Goal: Complete application form

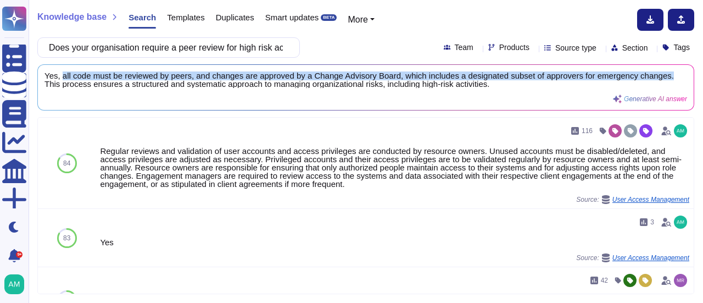
drag, startPoint x: 60, startPoint y: 74, endPoint x: 667, endPoint y: 68, distance: 606.9
click at [667, 68] on div "Yes, all code must be reviewed by peers, and changes are approved by a Change A…" at bounding box center [366, 87] width 656 height 45
copy span "all code must be reviewed by peers, and changes are approved by a Change Adviso…"
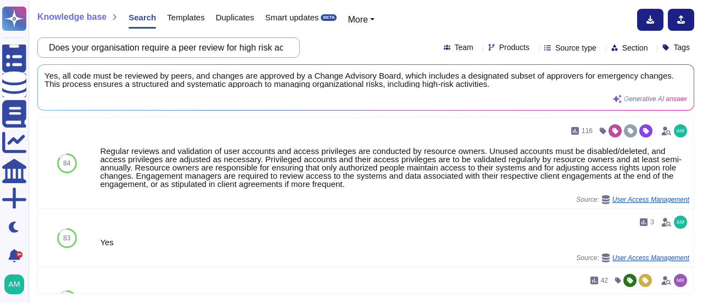
click at [253, 51] on input "Does your organisation require a peer review for high risk activity (e.g. acces…" at bounding box center [165, 47] width 245 height 19
paste input "have defined and established Cybersecurity roles and responsibilities for the c…"
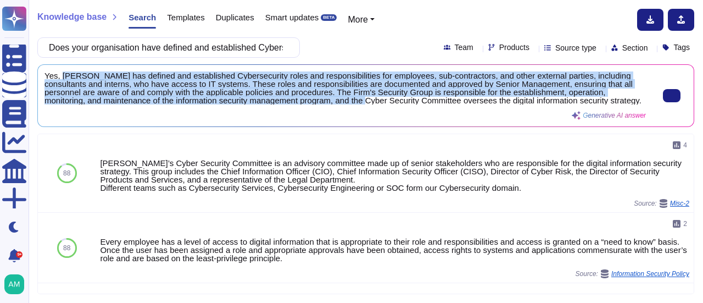
scroll to position [1, 0]
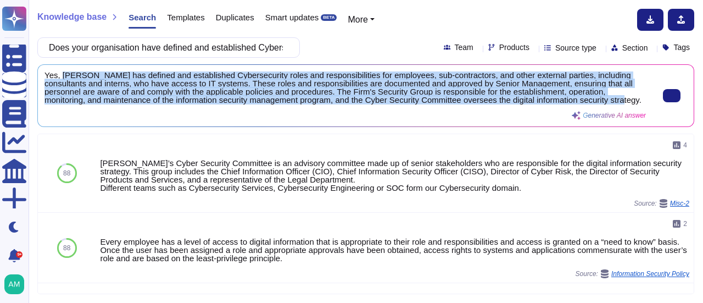
drag, startPoint x: 60, startPoint y: 74, endPoint x: 585, endPoint y: 102, distance: 526.4
click at [585, 102] on span "Yes, [PERSON_NAME] has defined and established Cybersecurity roles and responsi…" at bounding box center [344, 87] width 601 height 33
copy span "[PERSON_NAME] has defined and established Cybersecurity roles and responsibilit…"
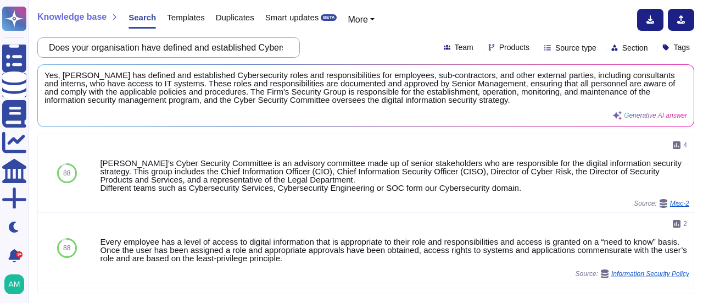
click at [150, 52] on input "Does your organisation have defined and established Cybersecurity roles and res…" at bounding box center [165, 47] width 245 height 19
paste input "an established cybersecurity framework that is reviewed and approved at least a…"
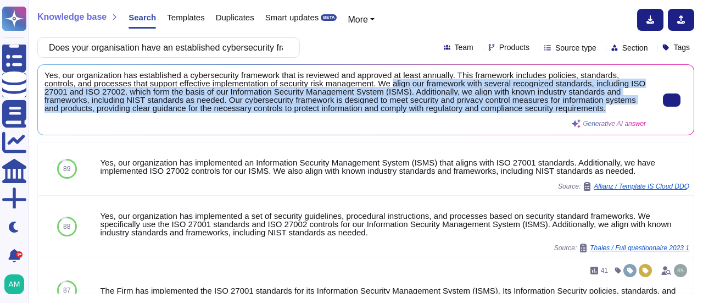
drag, startPoint x: 392, startPoint y: 83, endPoint x: 617, endPoint y: 107, distance: 226.4
click at [617, 107] on span "Yes, our organization has established a cybersecurity framework that is reviewe…" at bounding box center [344, 91] width 601 height 41
copy span "align our framework with several recognized standards, including ISO 27001 and …"
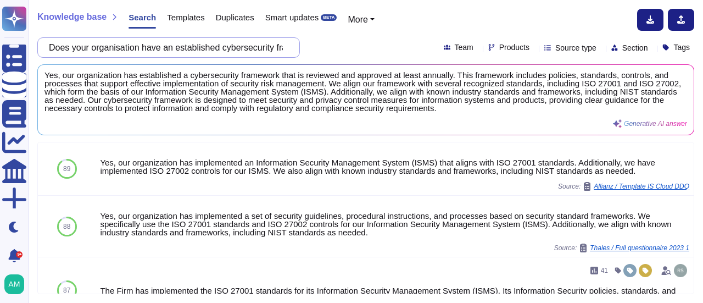
click at [271, 54] on input "Does your organisation have an established cybersecurity framework that is revi…" at bounding box center [165, 47] width 245 height 19
paste input "defined and implemented process for Joiners / Movers / and Leavers (JML) with a…"
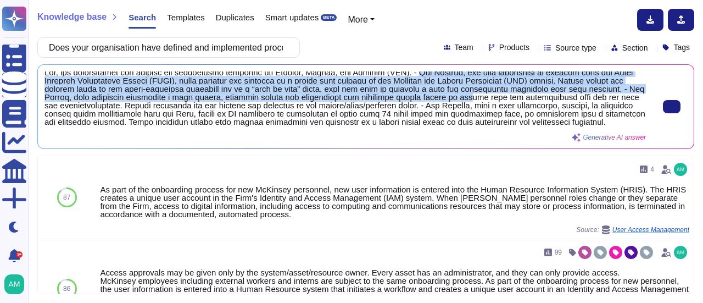
scroll to position [4, 0]
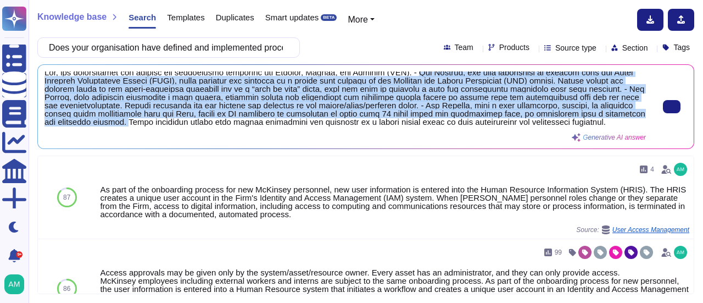
drag, startPoint x: 418, startPoint y: 77, endPoint x: 120, endPoint y: 125, distance: 302.0
click at [120, 125] on span at bounding box center [344, 98] width 601 height 55
copy span "For Joiners, new user information is entered into the Human Resource Informatio…"
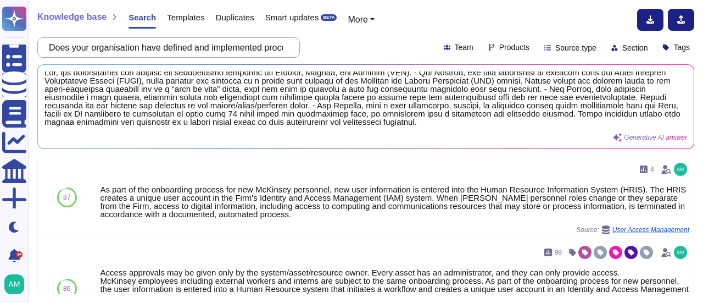
click at [197, 48] on input "Does your organisation have defined and implemented process for Joiners / Mover…" at bounding box center [165, 47] width 245 height 19
paste input "a solution to detect and categorise hardware and software used to store, proces…"
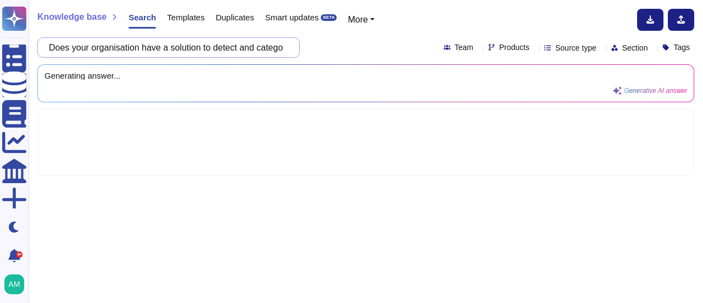
scroll to position [0, 812]
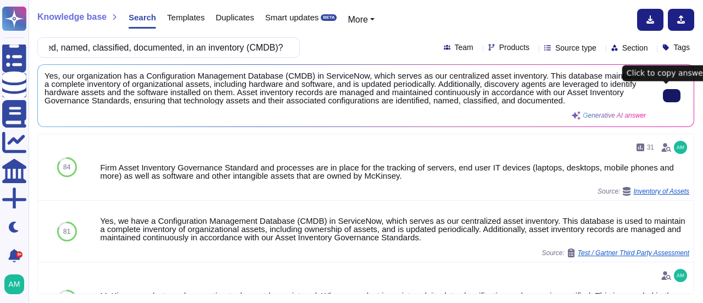
click at [664, 90] on button at bounding box center [672, 95] width 18 height 13
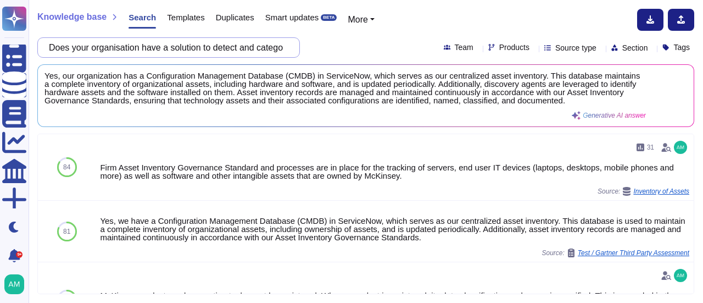
click at [227, 46] on input "Does your organisation have a solution to detect and categorise hardware and so…" at bounding box center [165, 47] width 245 height 19
paste input "process in place to restrict access (only enable upon approval with a valid bus…"
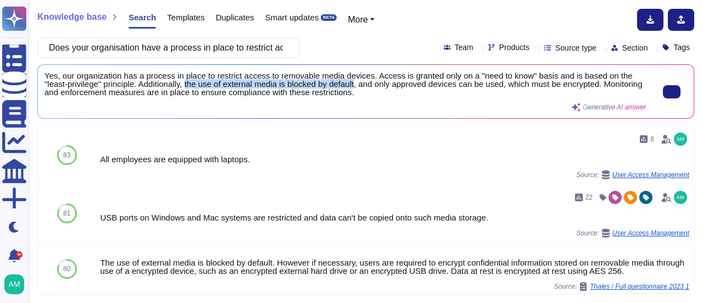
drag, startPoint x: 188, startPoint y: 82, endPoint x: 357, endPoint y: 86, distance: 169.2
click at [357, 86] on span "Yes, our organization has a process in place to restrict access to removable me…" at bounding box center [344, 83] width 601 height 25
copy span "the use of external media is blocked by default"
click at [199, 91] on span "Yes, our organization has a process in place to restrict access to removable me…" at bounding box center [344, 83] width 601 height 25
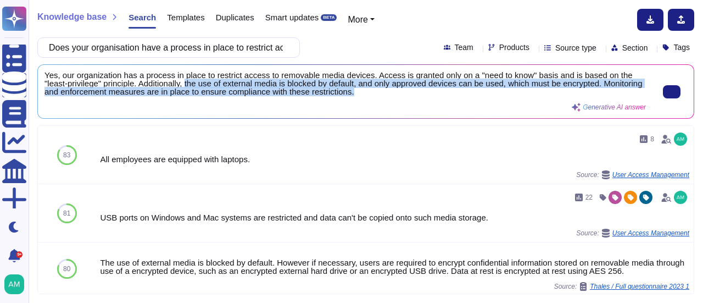
drag, startPoint x: 188, startPoint y: 83, endPoint x: 397, endPoint y: 92, distance: 208.9
click at [397, 92] on span "Yes, our organization has a process in place to restrict access to removable me…" at bounding box center [344, 83] width 601 height 25
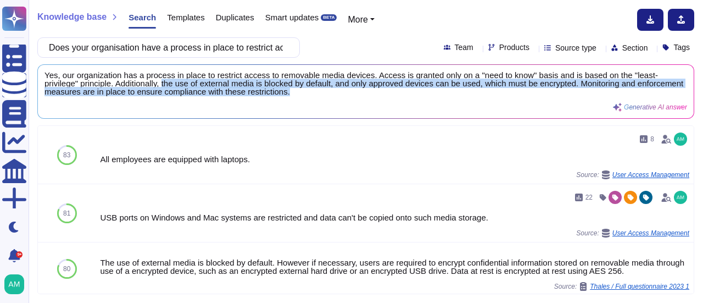
copy span "the use of external media is blocked by default, and only approved devices can …"
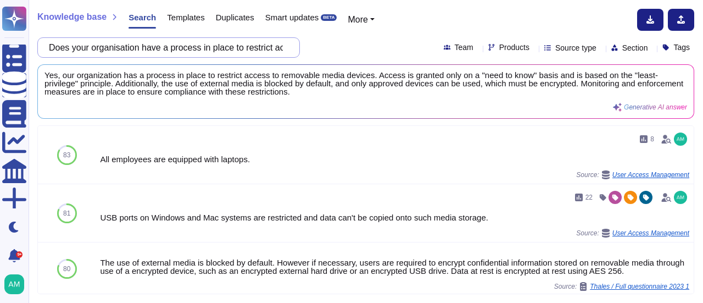
click at [266, 43] on input "Does your organisation have a process in place to restrict access (only enable …" at bounding box center [165, 47] width 245 height 19
paste input "you have a defined, documented, formally agreed process and procedure that iden…"
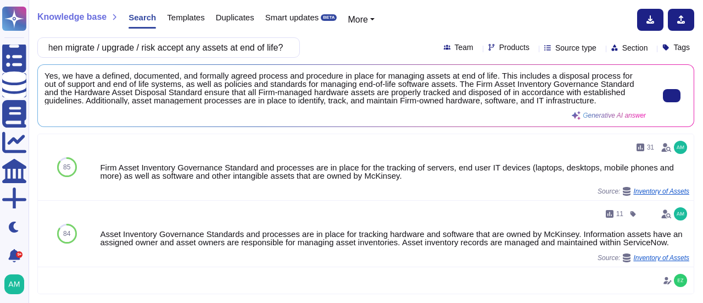
scroll to position [0, 0]
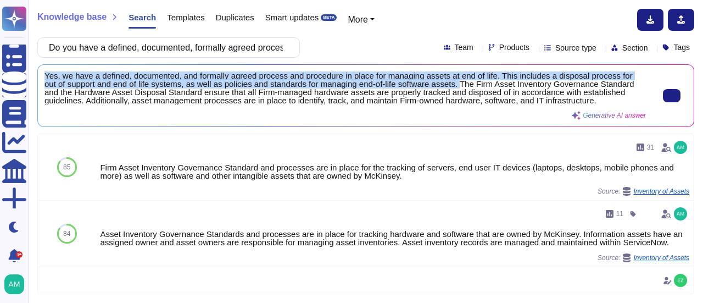
drag, startPoint x: 44, startPoint y: 75, endPoint x: 457, endPoint y: 86, distance: 412.6
click at [457, 86] on span "Yes, we have a defined, documented, and formally agreed process and procedure i…" at bounding box center [344, 87] width 601 height 33
copy span "Yes, we have a defined, documented, and formally agreed process and procedure i…"
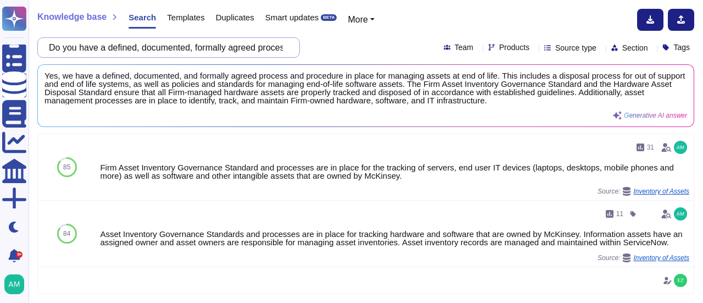
click at [228, 47] on input "Do you have a defined, documented, formally agreed process and procedure that i…" at bounding box center [165, 47] width 245 height 19
paste input "es your organisation have a secure data destruction process to ensure that stor…"
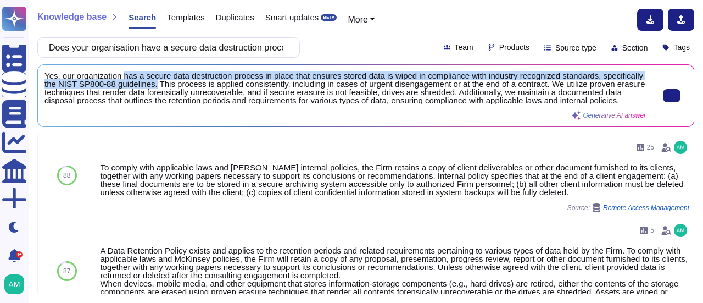
drag, startPoint x: 122, startPoint y: 77, endPoint x: 154, endPoint y: 83, distance: 32.9
click at [154, 83] on span "Yes, our organization has a secure data destruction process in place that ensur…" at bounding box center [344, 87] width 601 height 33
copy span "has a secure data destruction process in place that ensures stored data is wipe…"
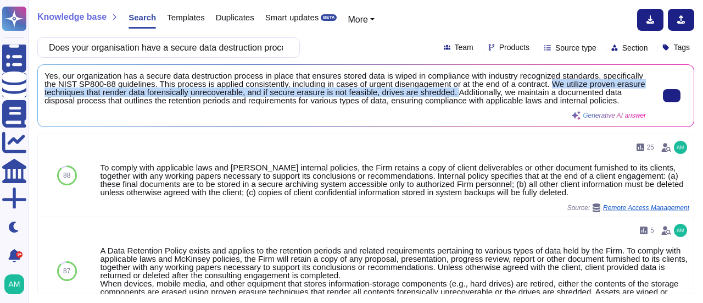
drag, startPoint x: 547, startPoint y: 84, endPoint x: 481, endPoint y: 96, distance: 67.0
click at [481, 96] on span "Yes, our organization has a secure data destruction process in place that ensur…" at bounding box center [344, 87] width 601 height 33
copy span "We utilize proven erasure techniques that render data forensically unrecoverabl…"
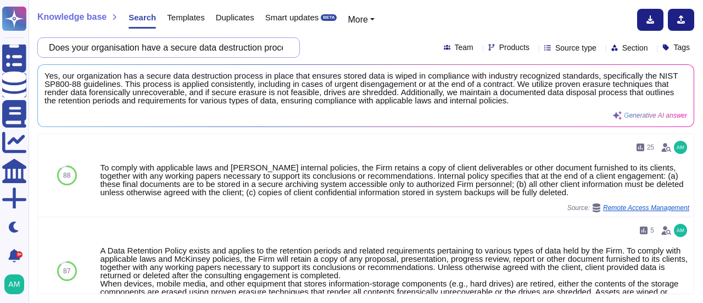
click at [233, 48] on input "Does your organisation have a secure data destruction process to ensure that st…" at bounding box center [165, 47] width 245 height 19
paste input "maintain approval records of any physical access amendments (including joiners,…"
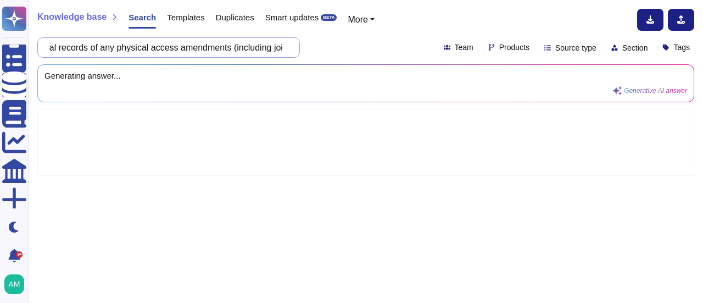
drag, startPoint x: 233, startPoint y: 48, endPoint x: 268, endPoint y: 50, distance: 35.2
click at [284, 48] on input "Does your organisation maintain approval records of any physical access amendme…" at bounding box center [165, 47] width 245 height 19
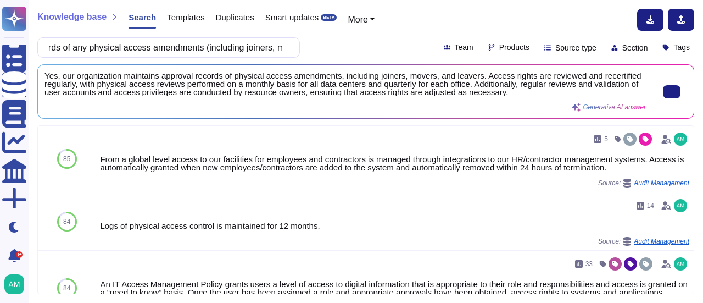
type input "Does your organisation maintain approval records of any physical access amendme…"
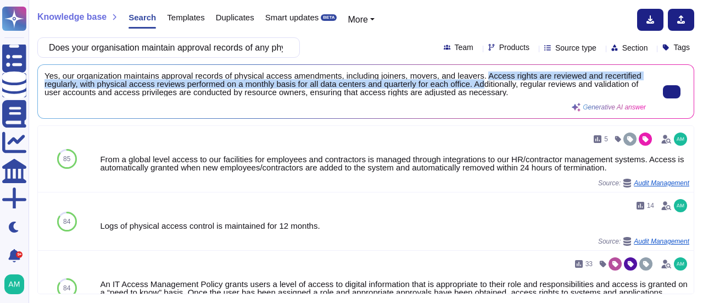
click at [482, 81] on span "Yes, our organization maintains approval records of physical access amendments,…" at bounding box center [344, 83] width 601 height 25
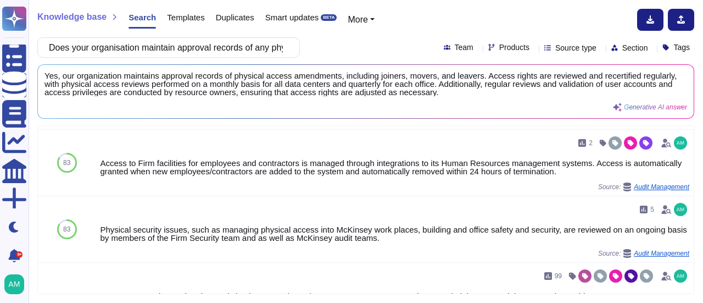
scroll to position [442, 0]
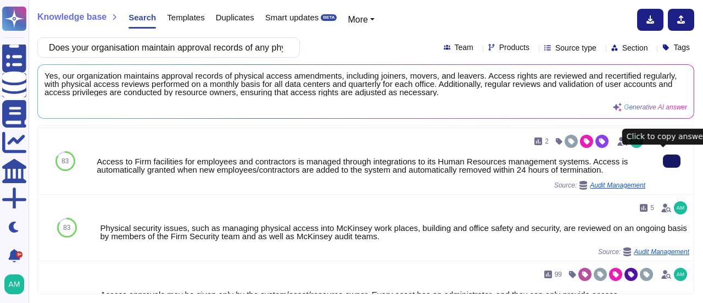
click at [672, 161] on icon at bounding box center [672, 161] width 0 height 0
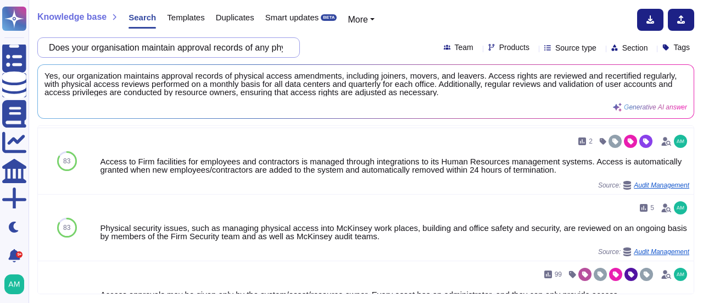
click at [216, 52] on input "Does your organisation maintain approval records of any physical access amendme…" at bounding box center [165, 47] width 245 height 19
paste input "process, host or transfers HSBC or HSBC customer data in the data centre that i…"
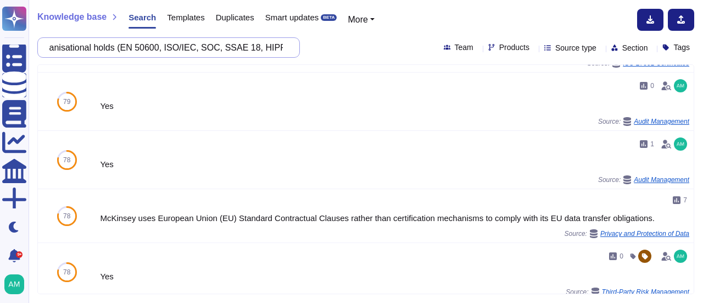
scroll to position [0, 0]
click at [236, 49] on input "Does your organisation process, host or transfers HSBC or HSBC customer data in…" at bounding box center [165, 47] width 245 height 19
paste input "non-public HSBC data in a secured environment where physical access is monitore…"
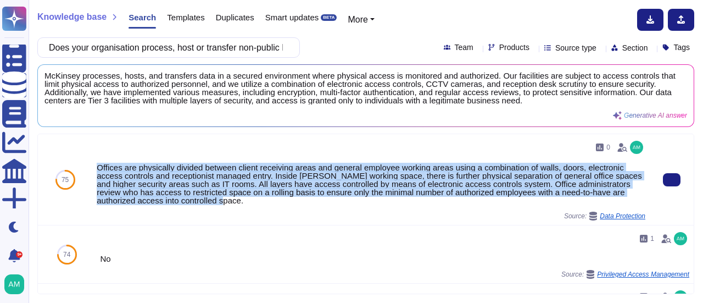
drag, startPoint x: 96, startPoint y: 168, endPoint x: 244, endPoint y: 197, distance: 151.2
click at [244, 197] on div "0 Offices are physically divided between client receiving areas and general emp…" at bounding box center [370, 179] width 557 height 91
click at [672, 180] on icon at bounding box center [672, 180] width 0 height 0
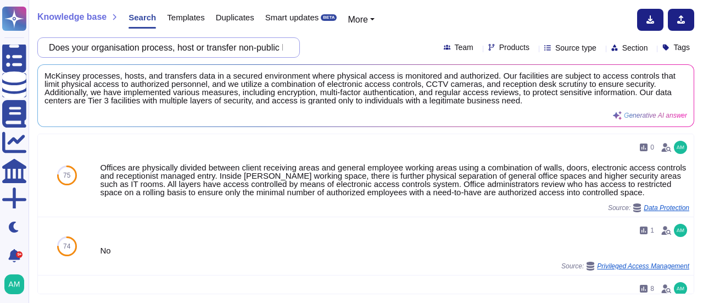
click at [231, 51] on input "Does your organisation process, host or transfer non-public HSBC data in a secu…" at bounding box center [165, 47] width 245 height 19
paste input "keep and maintain the records of internal and external premises video surveilla…"
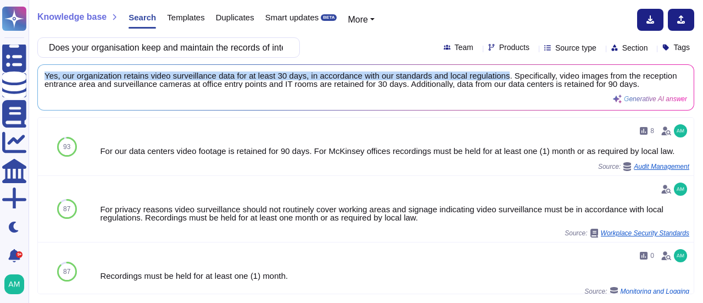
drag, startPoint x: 505, startPoint y: 76, endPoint x: 40, endPoint y: 69, distance: 465.3
click at [40, 69] on div "Yes, our organization retains video surveillance data for at least 30 days, in …" at bounding box center [366, 87] width 656 height 45
copy span "Yes, our organization retains video surveillance data for at least 30 days, in …"
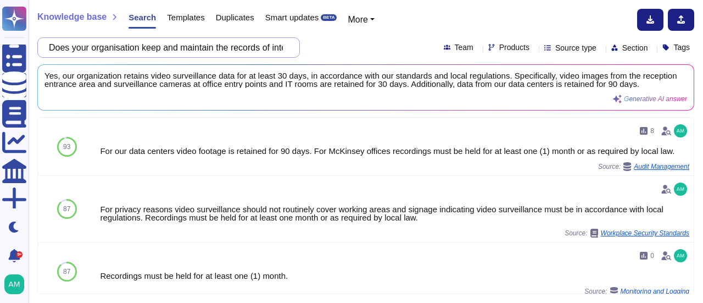
click at [223, 47] on input "Does your organisation keep and maintain the records of internal and external p…" at bounding box center [165, 47] width 245 height 19
paste input "maintain a secure environment for the building's physical access controls, and …"
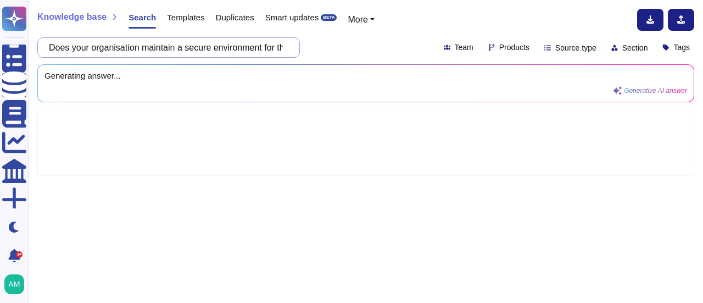
scroll to position [0, 534]
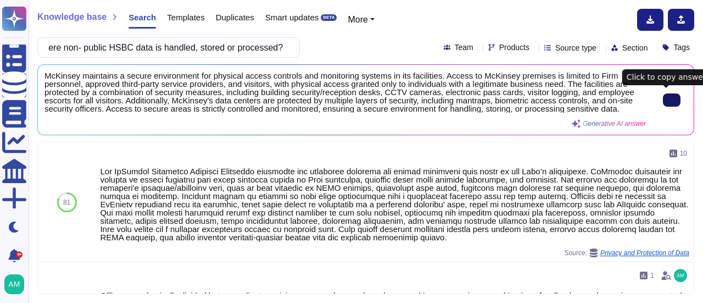
click at [672, 100] on icon at bounding box center [672, 100] width 0 height 0
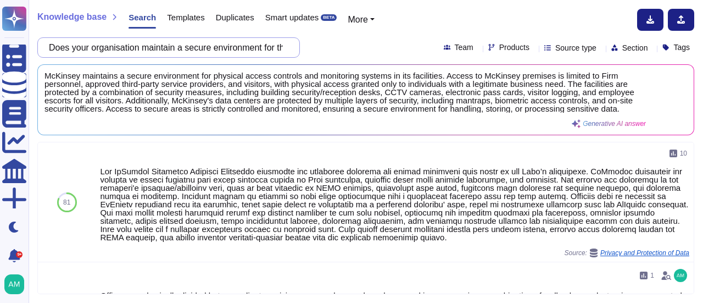
click at [170, 46] on input "Does your organisation maintain a secure environment for the building's physica…" at bounding box center [165, 47] width 245 height 19
paste input "ensure that all accounts logged onto interactively (with a username and passwor…"
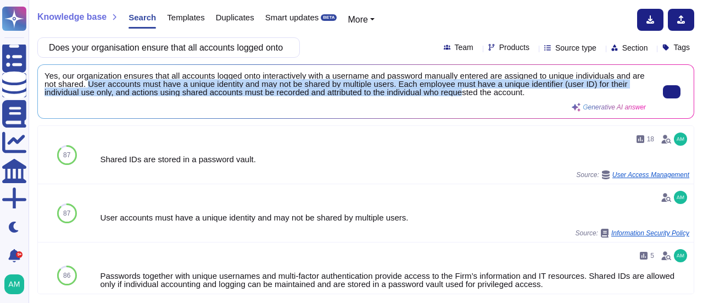
scroll to position [1, 0]
drag, startPoint x: 103, startPoint y: 84, endPoint x: 509, endPoint y: 91, distance: 406.5
click at [509, 91] on span "Yes, our organization ensures that all accounts logged onto interactively with …" at bounding box center [344, 83] width 601 height 25
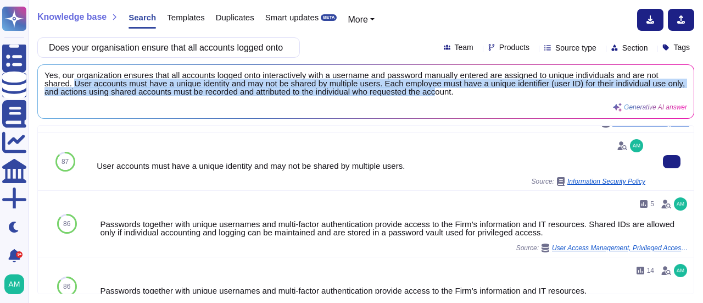
scroll to position [52, 0]
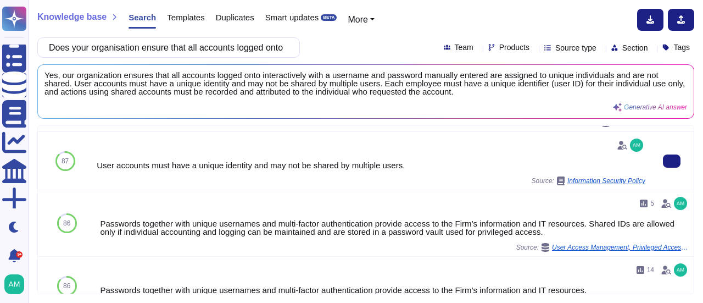
click at [453, 226] on div "Passwords together with unique usernames and multi-factor authentication provid…" at bounding box center [394, 227] width 589 height 16
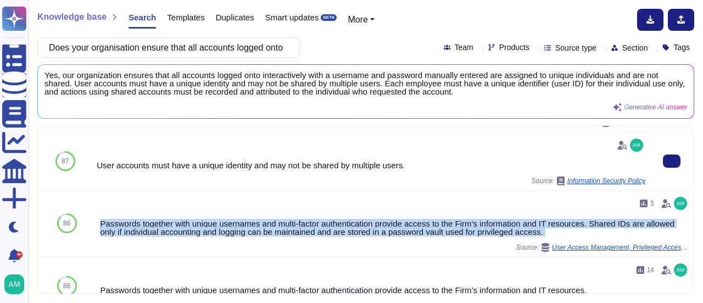
click at [453, 226] on div "Passwords together with unique usernames and multi-factor authentication provid…" at bounding box center [394, 227] width 589 height 16
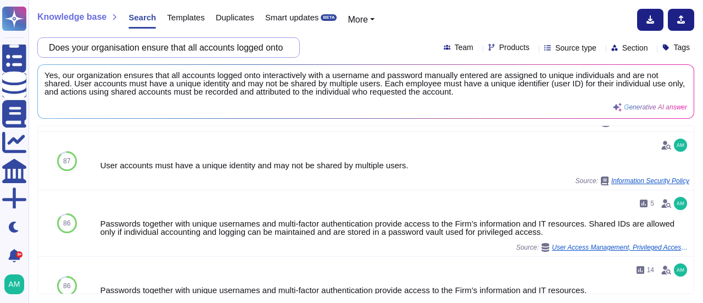
click at [191, 45] on input "Does your organisation ensure that all accounts logged onto interactively (with…" at bounding box center [165, 47] width 245 height 19
paste input "all new passwords for accounts that are logged onto interactively (with a usern…"
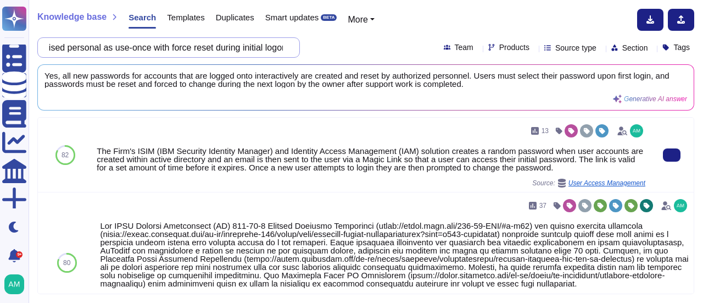
scroll to position [0, 712]
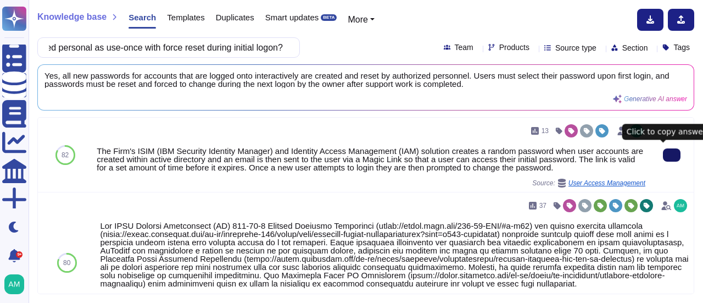
type input "Does your organisation ensure all new passwords for accounts that are logged on…"
click at [670, 158] on button at bounding box center [672, 154] width 18 height 13
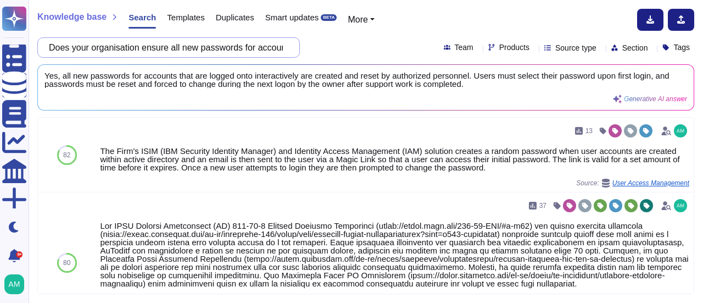
click at [234, 42] on input "Does your organisation ensure all new passwords for accounts that are logged on…" at bounding box center [165, 47] width 245 height 19
paste input "Does your organisation support Federated or Single Sign On (e.g., Oauth 2.0, [P…"
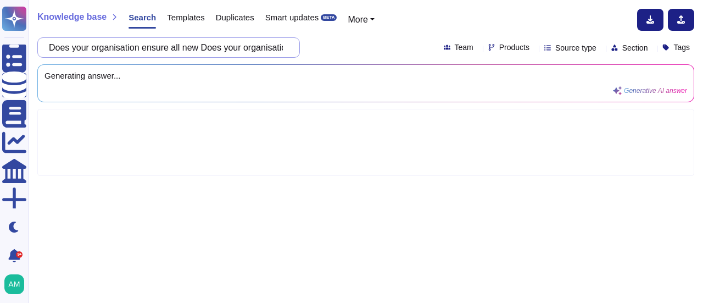
paste input "support Federated or Single Sign On (e.g., Oauth 2.0, [PERSON_NAME] with on-pre…"
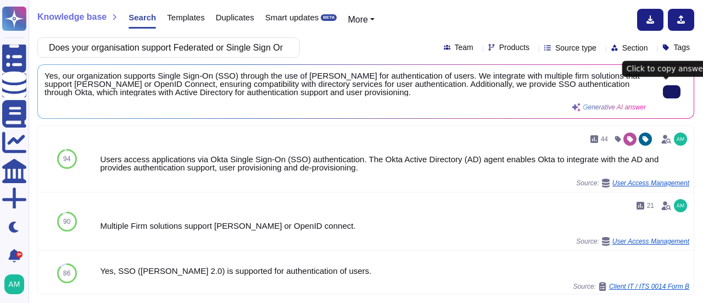
click at [672, 92] on icon at bounding box center [672, 92] width 0 height 0
click at [170, 48] on input "Does your organisation support Federated or Single Sign On (e.g., Oauth 2.0, [P…" at bounding box center [165, 47] width 245 height 19
paste input "Does your organisation use multi-factor authentication (MFA) or other technolog…"
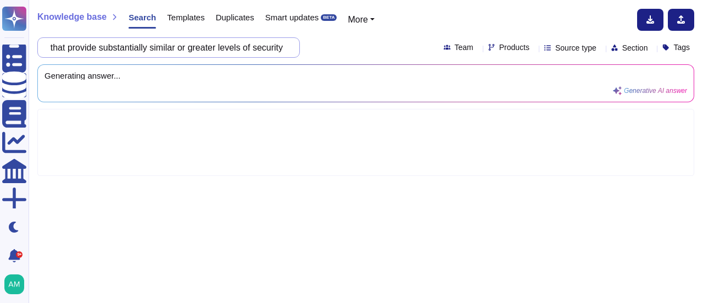
scroll to position [0, 359]
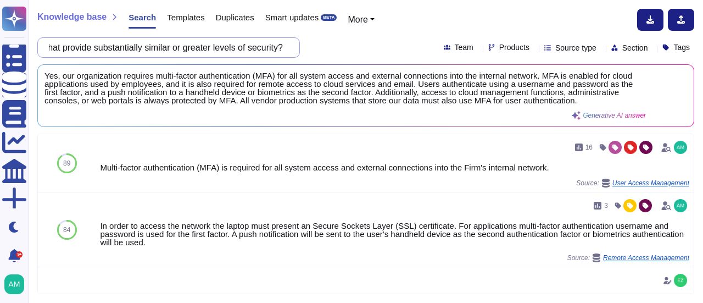
type input "Does your organisation use multi-factor authentication (MFA) or other technolog…"
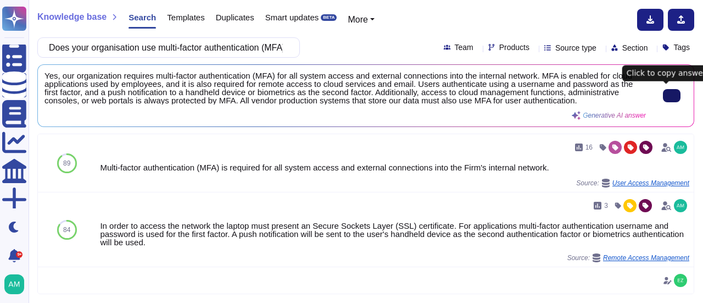
click at [672, 96] on icon at bounding box center [672, 96] width 0 height 0
